Goal: Information Seeking & Learning: Check status

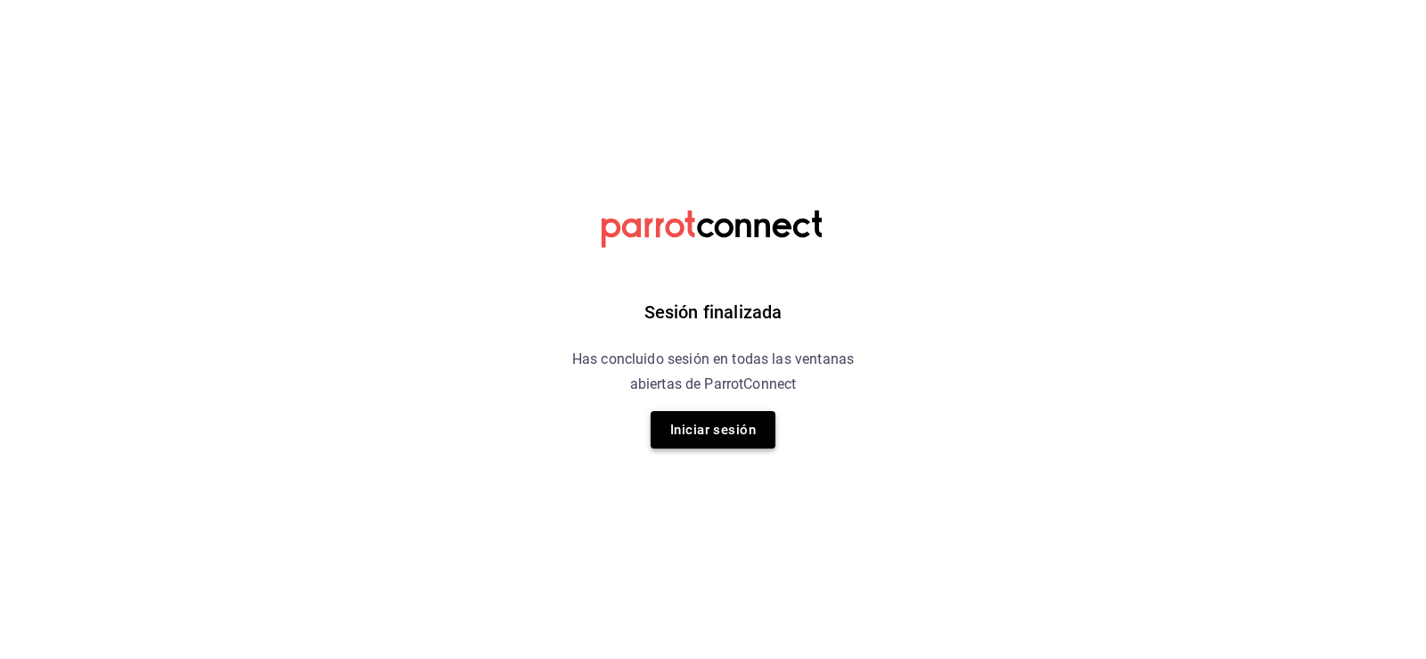
click at [673, 432] on button "Iniciar sesión" at bounding box center [713, 429] width 125 height 37
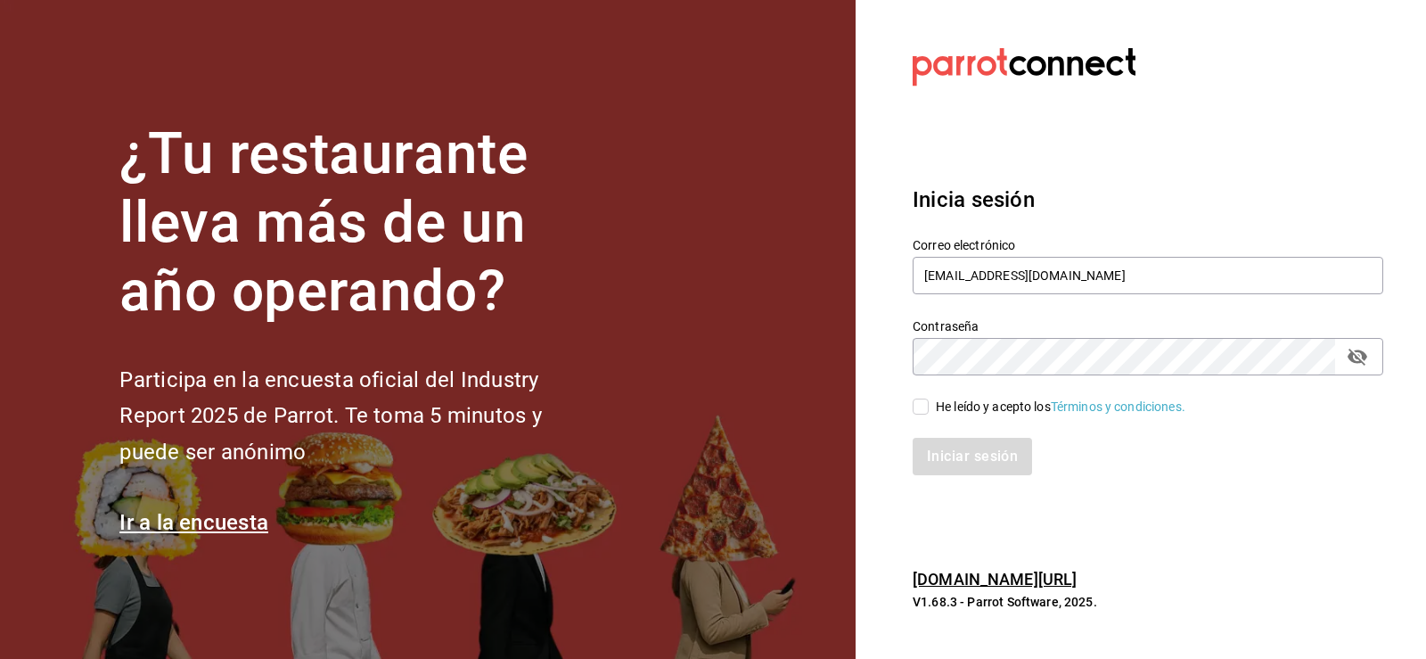
drag, startPoint x: 926, startPoint y: 413, endPoint x: 962, endPoint y: 506, distance: 100.1
click at [928, 413] on input "He leído y acepto los Términos y condiciones." at bounding box center [921, 406] width 16 height 16
checkbox input "true"
drag, startPoint x: 962, startPoint y: 506, endPoint x: 953, endPoint y: 480, distance: 27.3
click at [962, 504] on section "Datos incorrectos. Verifica que tu Correo o Contraseña estén bien escritos. Ini…" at bounding box center [1141, 329] width 570 height 659
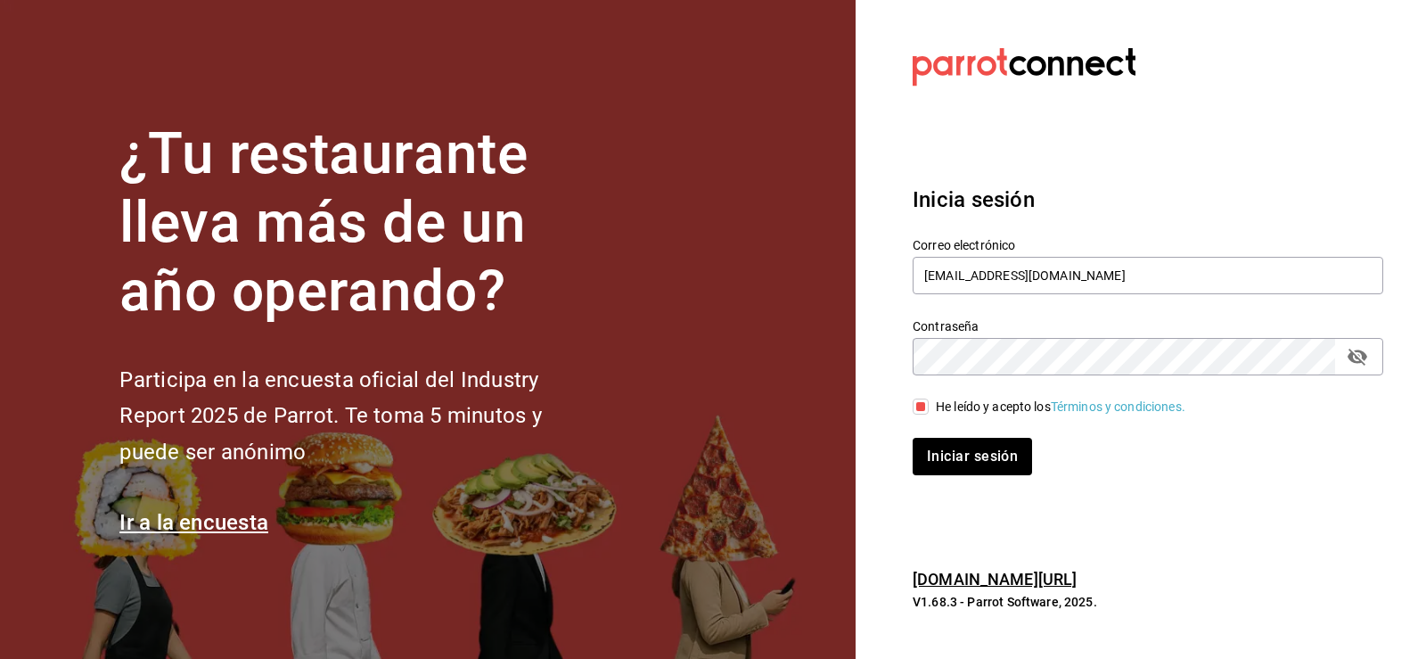
click at [953, 480] on div "Inicia sesión Correo electrónico [EMAIL_ADDRESS][DOMAIN_NAME] Contraseña Contra…" at bounding box center [1148, 329] width 471 height 334
click at [951, 478] on div "Inicia sesión Correo electrónico [EMAIL_ADDRESS][DOMAIN_NAME] Contraseña Contra…" at bounding box center [1148, 329] width 471 height 334
click at [948, 459] on button "Iniciar sesión" at bounding box center [973, 456] width 121 height 37
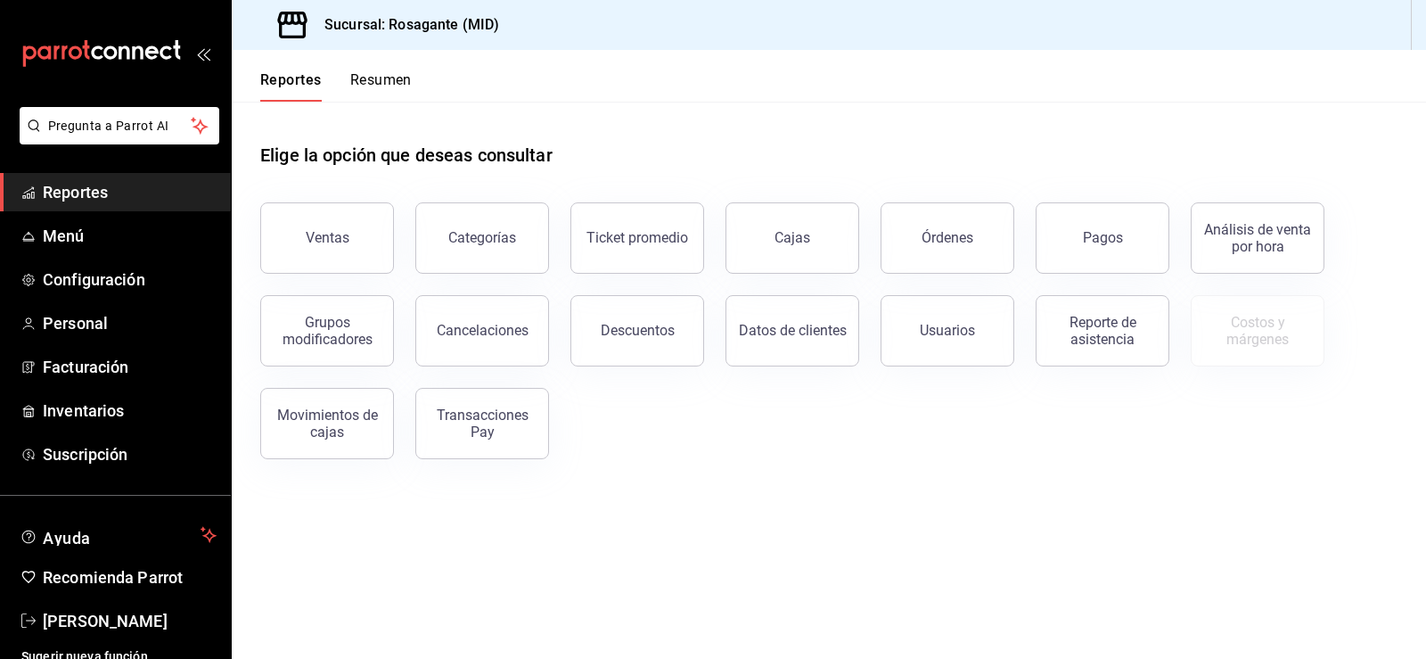
drag, startPoint x: 831, startPoint y: 435, endPoint x: 829, endPoint y: 416, distance: 18.8
click at [831, 435] on div "Ventas Categorías Ticket promedio Cajas Órdenes Pagos Análisis de venta por hor…" at bounding box center [818, 320] width 1159 height 278
click at [1102, 225] on button "Pagos" at bounding box center [1103, 237] width 134 height 71
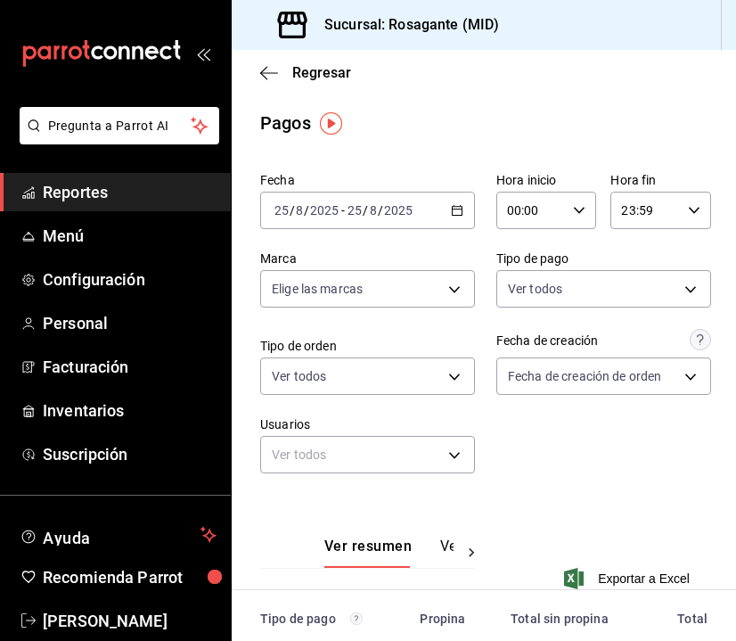
click at [455, 219] on div "2025-08-25 25 / 8 / 2025 - 2025-08-25 25 / 8 / 2025" at bounding box center [367, 210] width 215 height 37
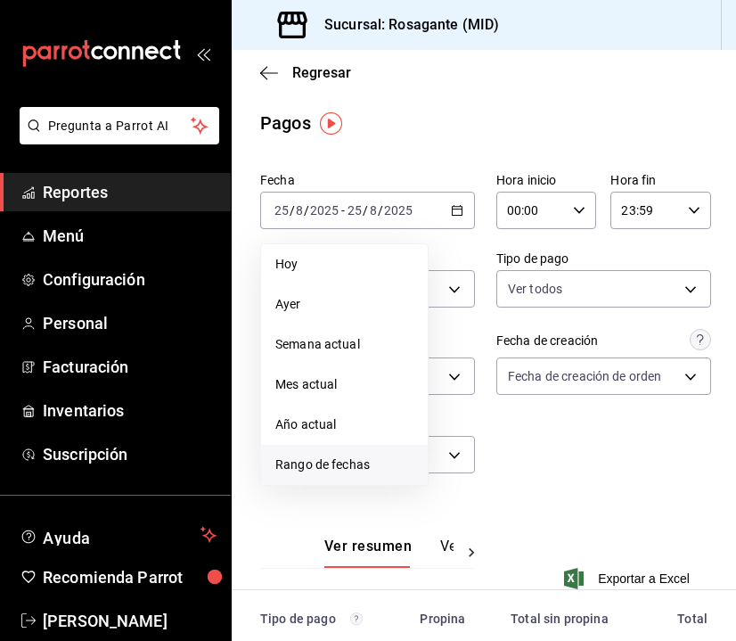
click at [357, 463] on span "Rango de fechas" at bounding box center [344, 464] width 138 height 19
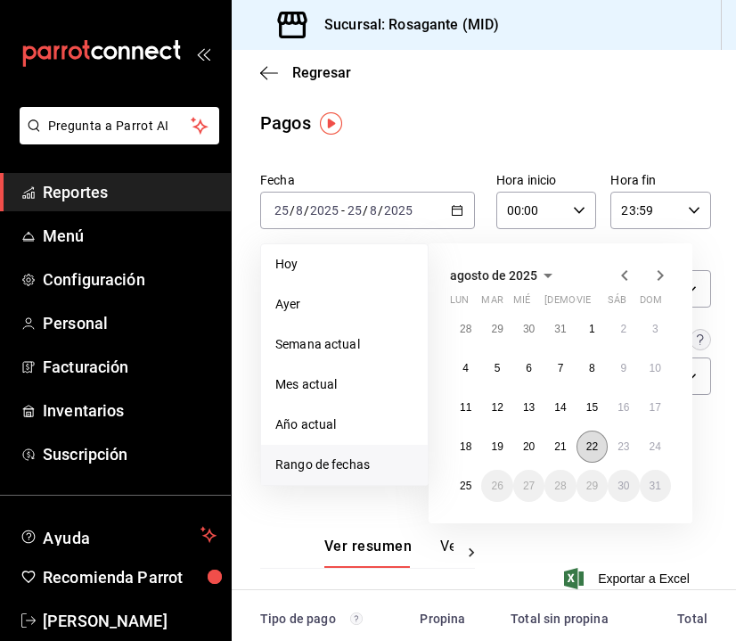
click at [588, 446] on abbr "22" at bounding box center [592, 446] width 12 height 12
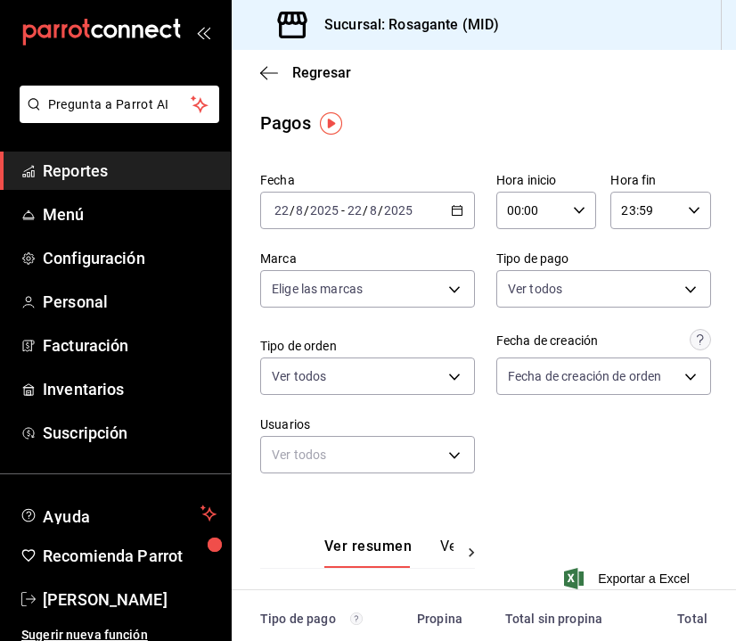
scroll to position [32, 0]
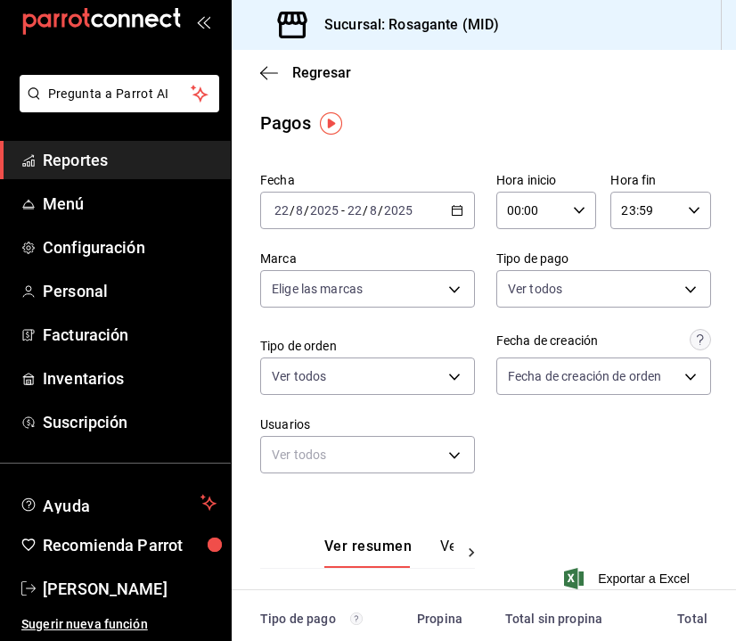
click at [625, 447] on div "Fecha 2025-08-22 22 / 8 / 2025 - 2025-08-22 22 / 8 / 2025 Hora inicio 00:00 Hor…" at bounding box center [483, 330] width 447 height 330
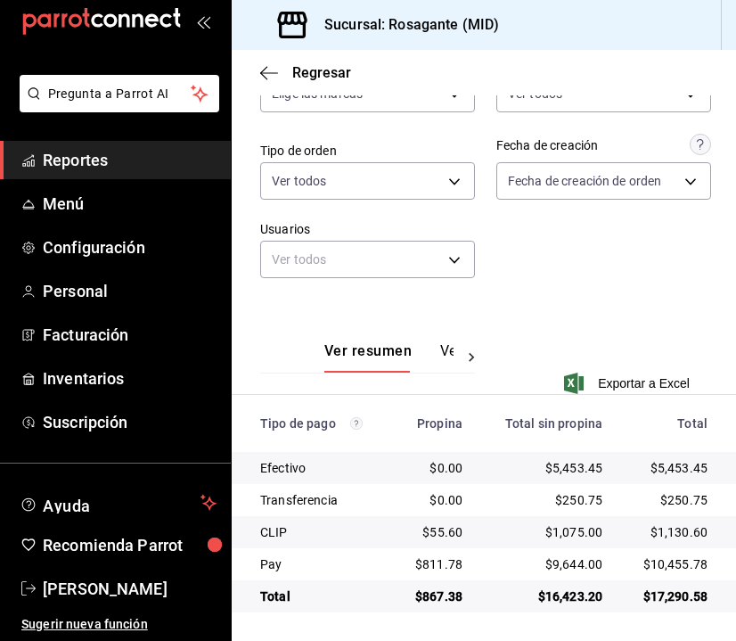
click at [574, 320] on div "Ver resumen Ver pagos Exportar a Excel" at bounding box center [484, 357] width 504 height 116
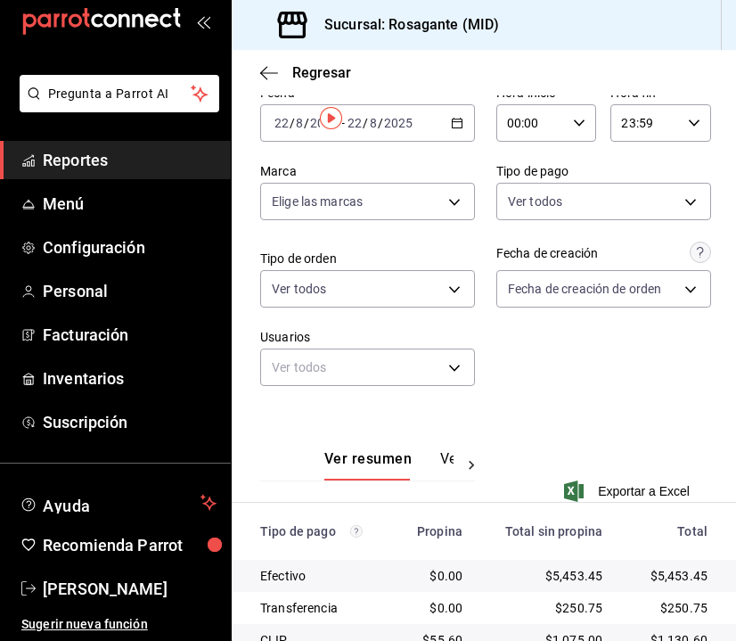
scroll to position [0, 0]
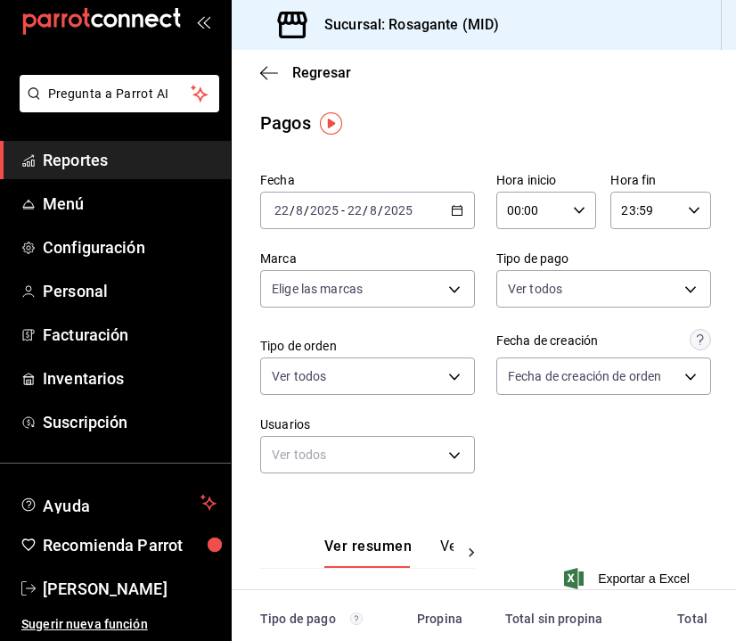
click at [453, 202] on div "2025-08-22 22 / 8 / 2025 - 2025-08-22 22 / 8 / 2025" at bounding box center [367, 210] width 215 height 37
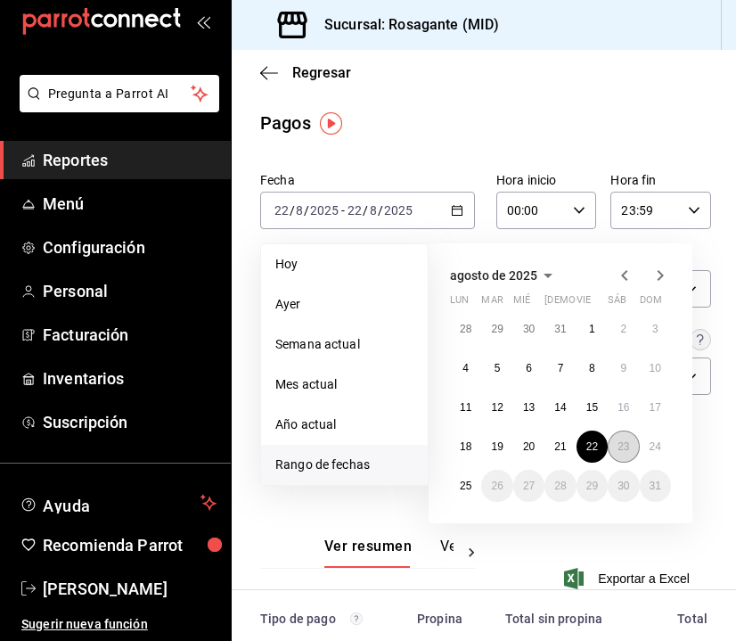
click at [626, 450] on abbr "23" at bounding box center [624, 446] width 12 height 12
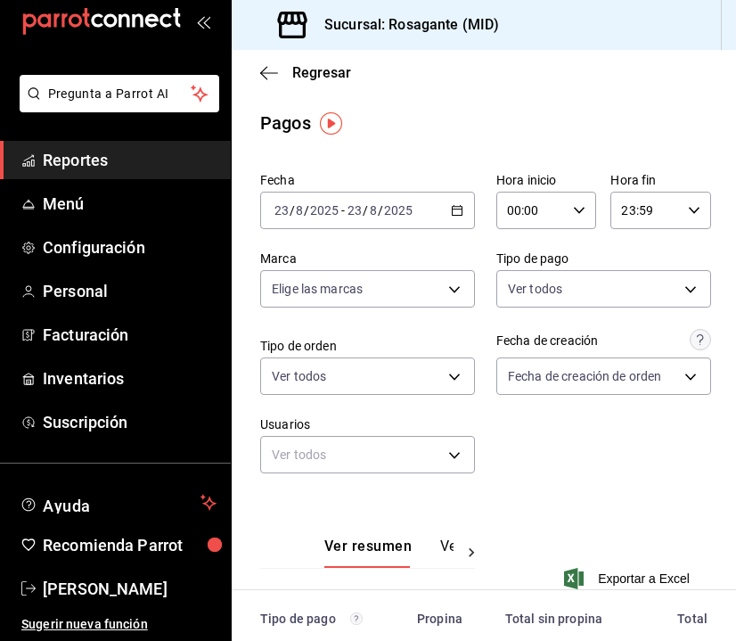
drag, startPoint x: 523, startPoint y: 483, endPoint x: 514, endPoint y: 442, distance: 42.0
click at [523, 476] on div "Fecha 2025-08-23 23 / 8 / 2025 - 2025-08-23 23 / 8 / 2025 Hora inicio 00:00 Hor…" at bounding box center [483, 330] width 447 height 330
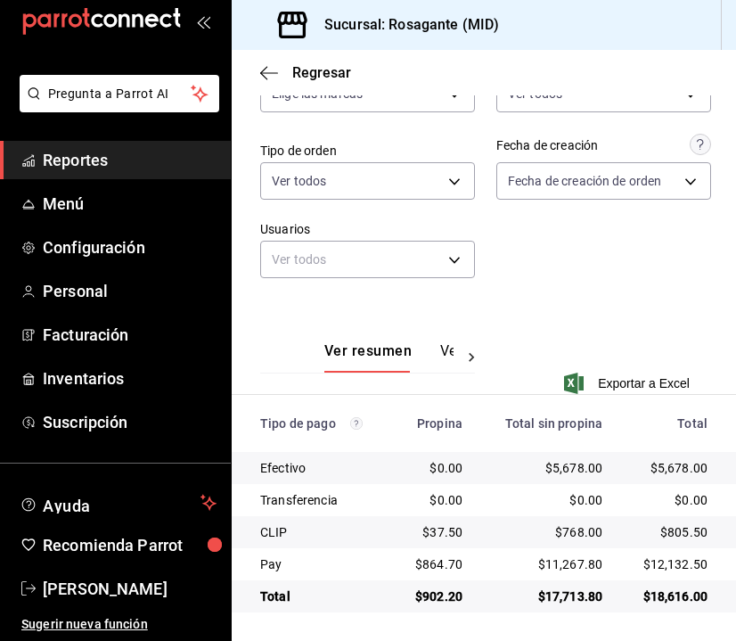
scroll to position [196, 0]
click at [107, 156] on span "Reportes" at bounding box center [130, 160] width 174 height 24
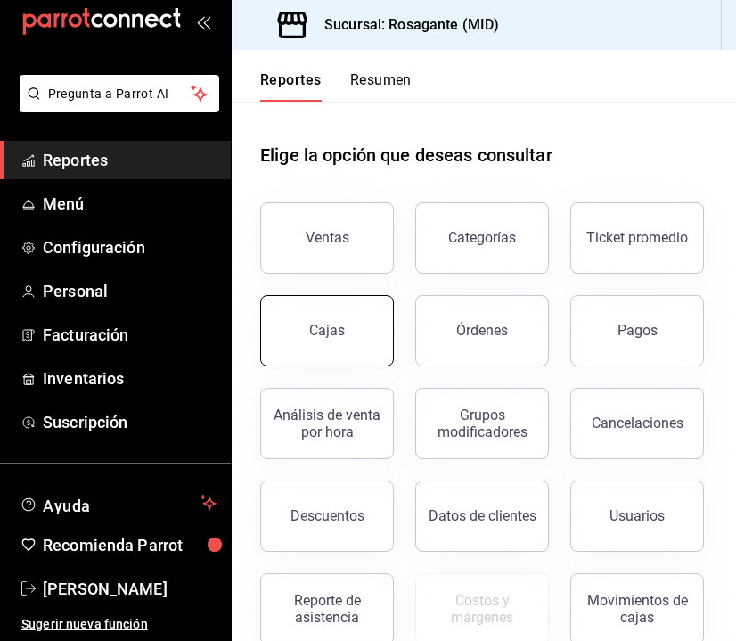
click at [394, 320] on button "Cajas" at bounding box center [327, 330] width 134 height 71
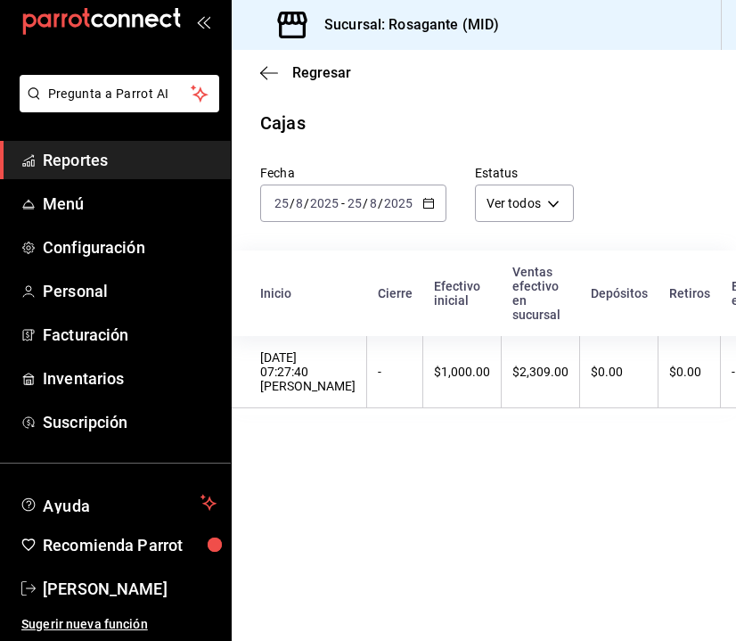
click at [423, 206] on icon "button" at bounding box center [428, 203] width 12 height 12
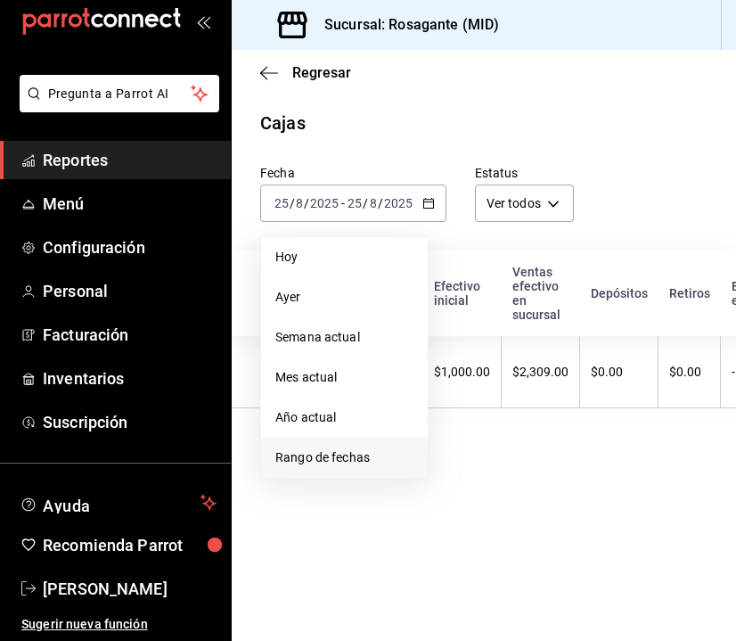
click at [355, 459] on span "Rango de fechas" at bounding box center [344, 457] width 138 height 19
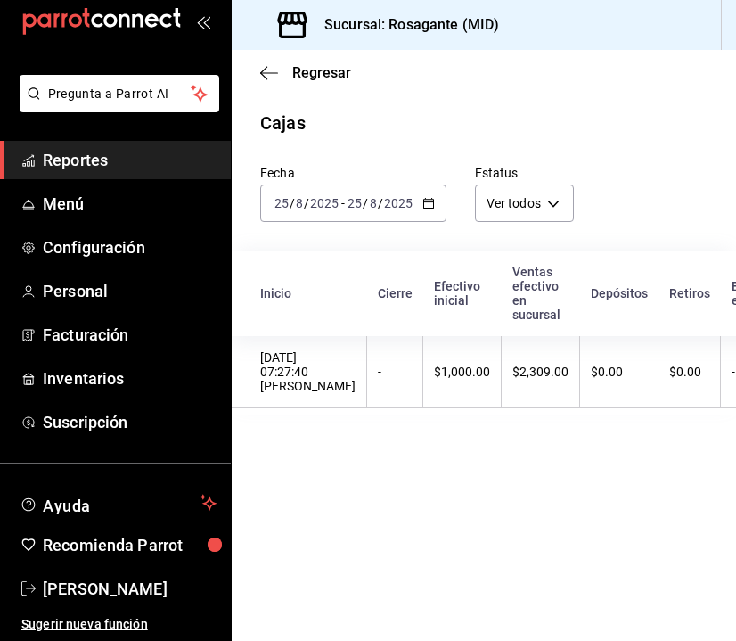
click at [121, 161] on span "Reportes" at bounding box center [130, 160] width 174 height 24
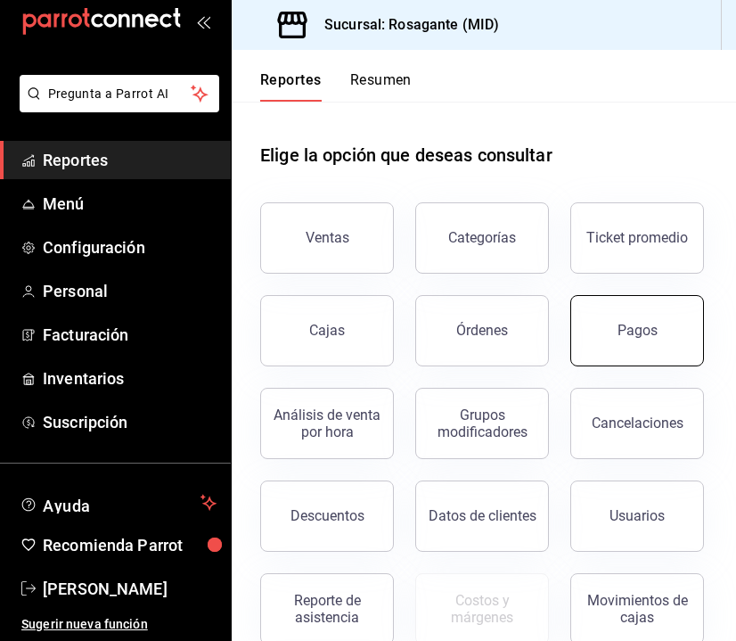
click at [570, 366] on button "Pagos" at bounding box center [637, 330] width 134 height 71
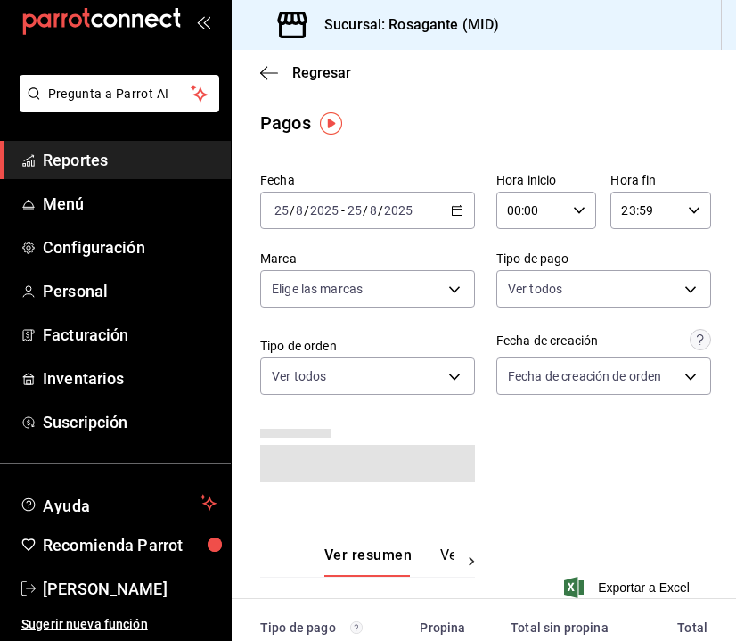
click at [452, 208] on icon "button" at bounding box center [457, 210] width 12 height 12
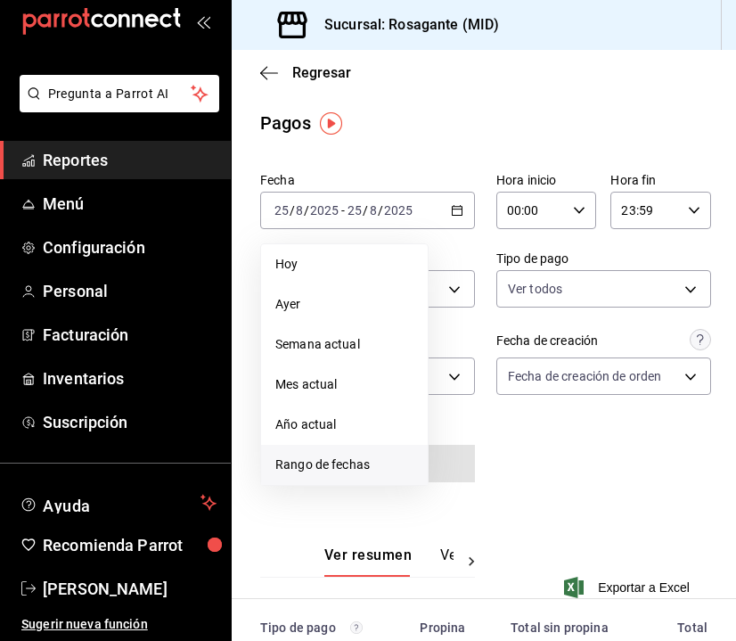
click at [349, 468] on span "Rango de fechas" at bounding box center [344, 464] width 138 height 19
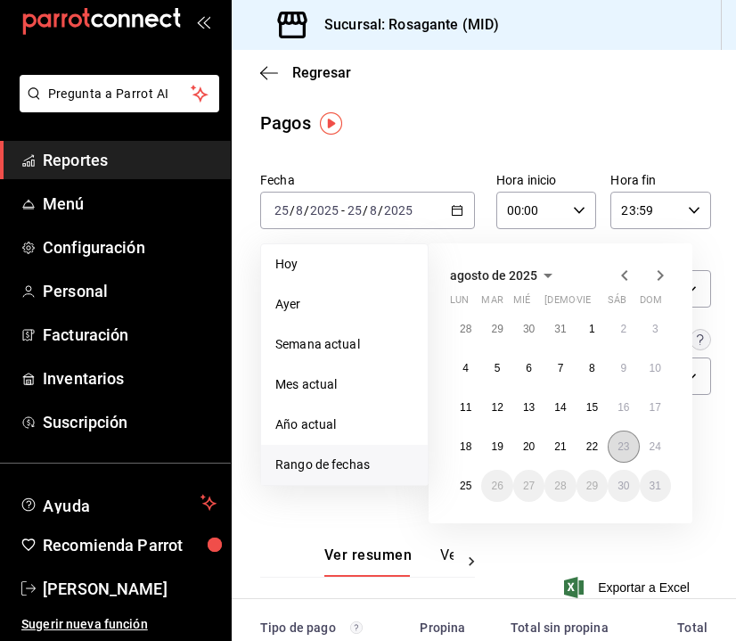
click at [635, 447] on button "23" at bounding box center [623, 446] width 31 height 32
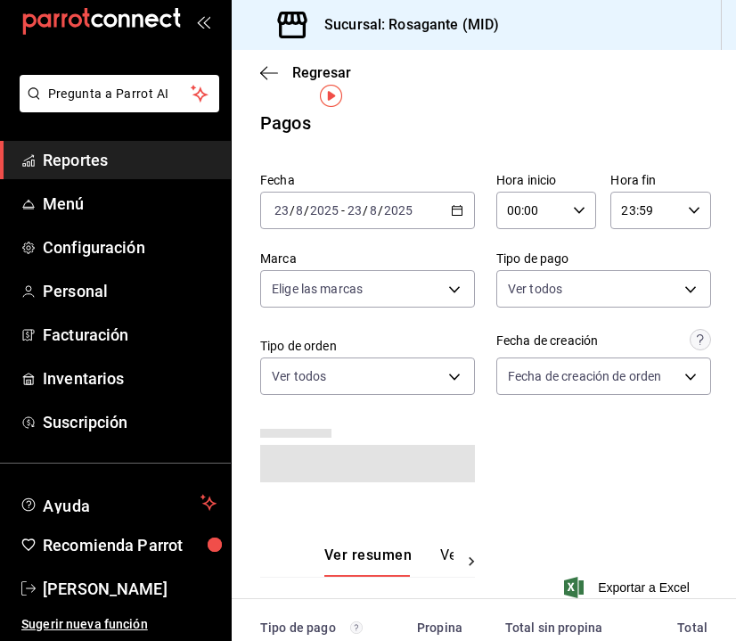
scroll to position [205, 0]
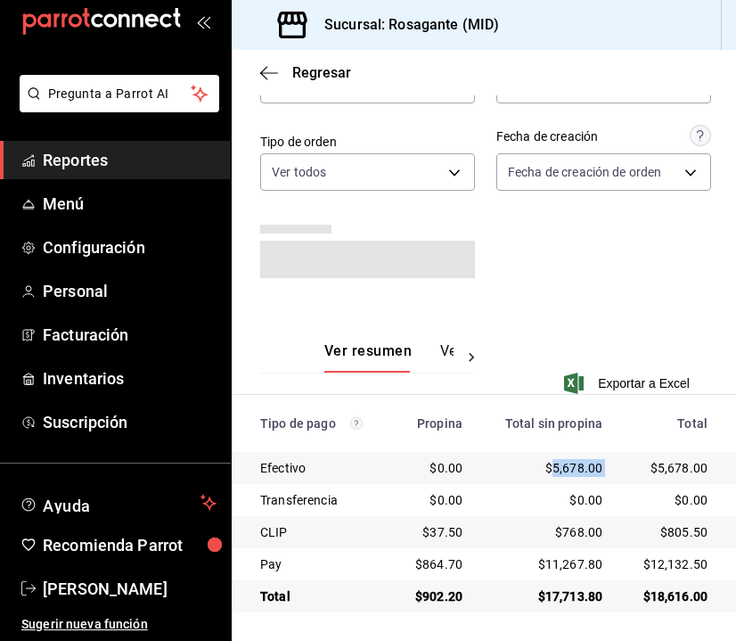
drag, startPoint x: 539, startPoint y: 466, endPoint x: 608, endPoint y: 468, distance: 68.7
click at [608, 468] on tr "Efectivo $0.00 $5,678.00 $5,678.00" at bounding box center [484, 468] width 504 height 32
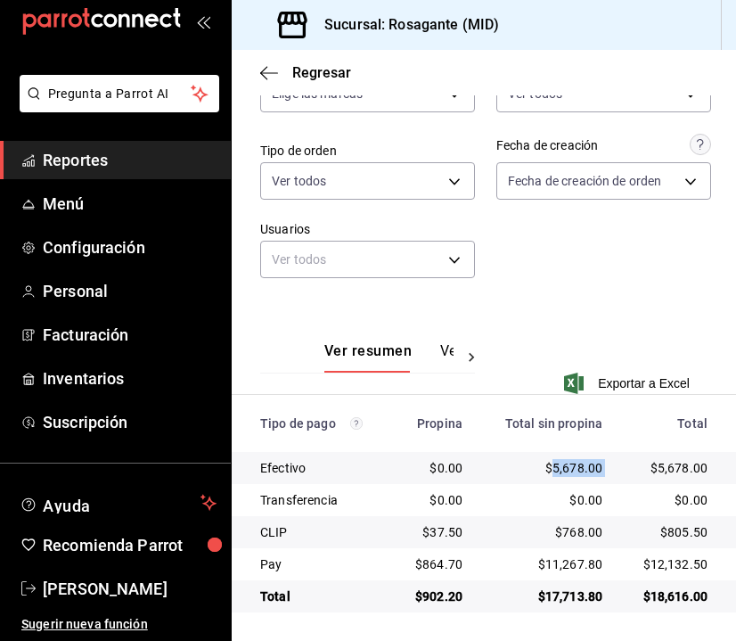
copy div "5,678.00"
